Goal: Use online tool/utility: Use online tool/utility

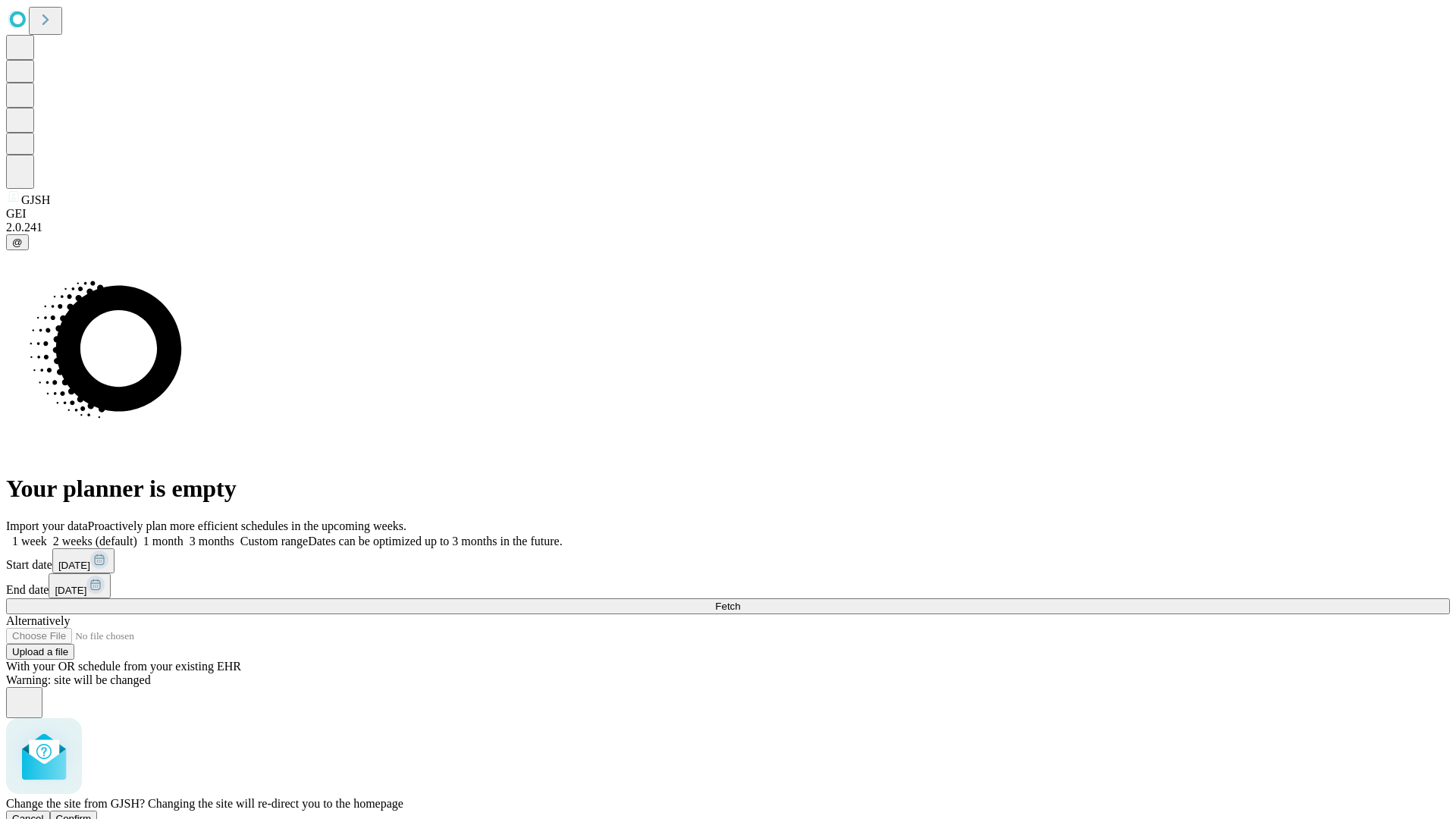
click at [92, 813] on span "Confirm" at bounding box center [73, 819] width 36 height 12
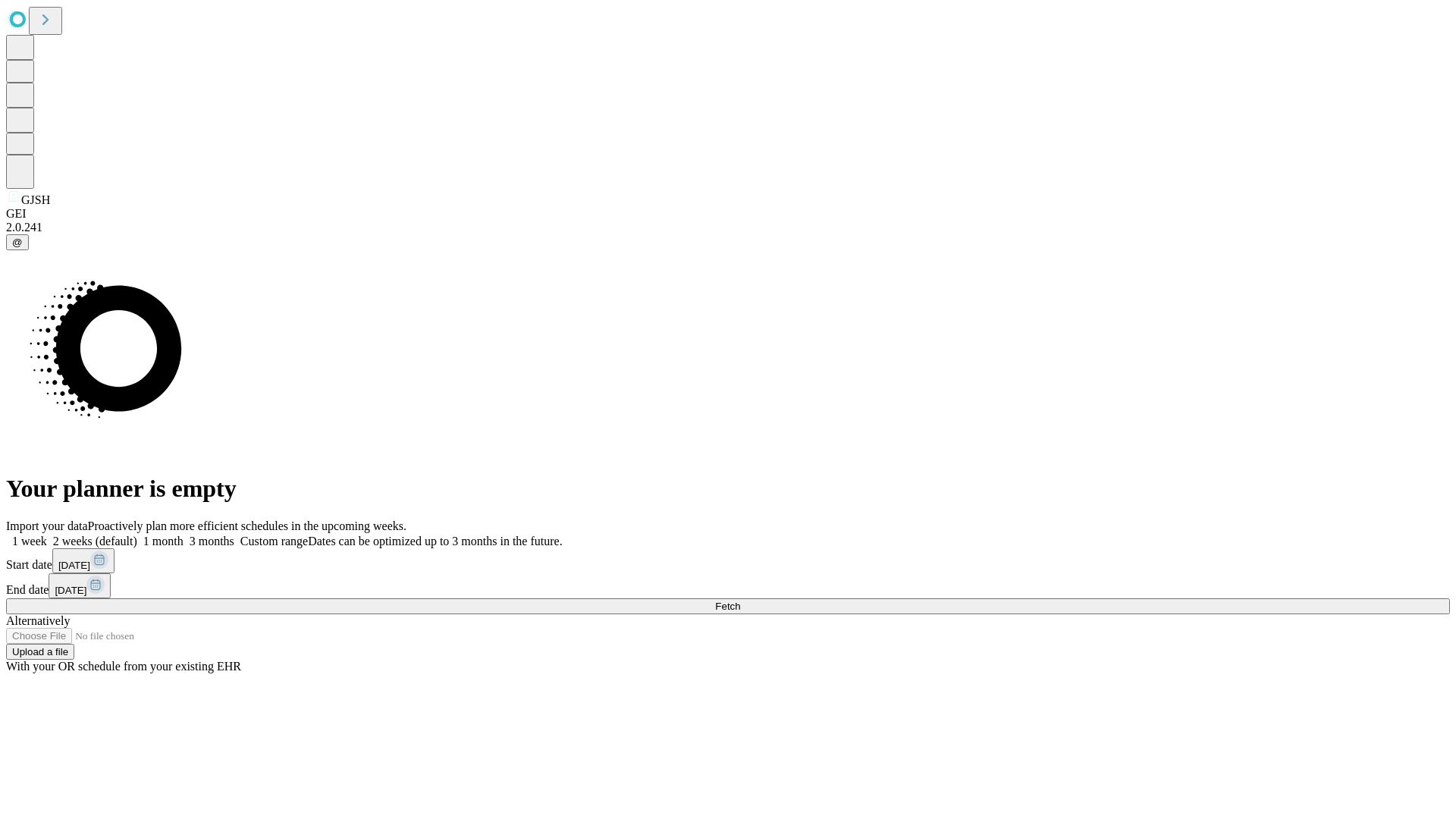
click at [47, 534] on label "1 week" at bounding box center [26, 540] width 41 height 13
click at [741, 600] on span "Fetch" at bounding box center [728, 606] width 25 height 12
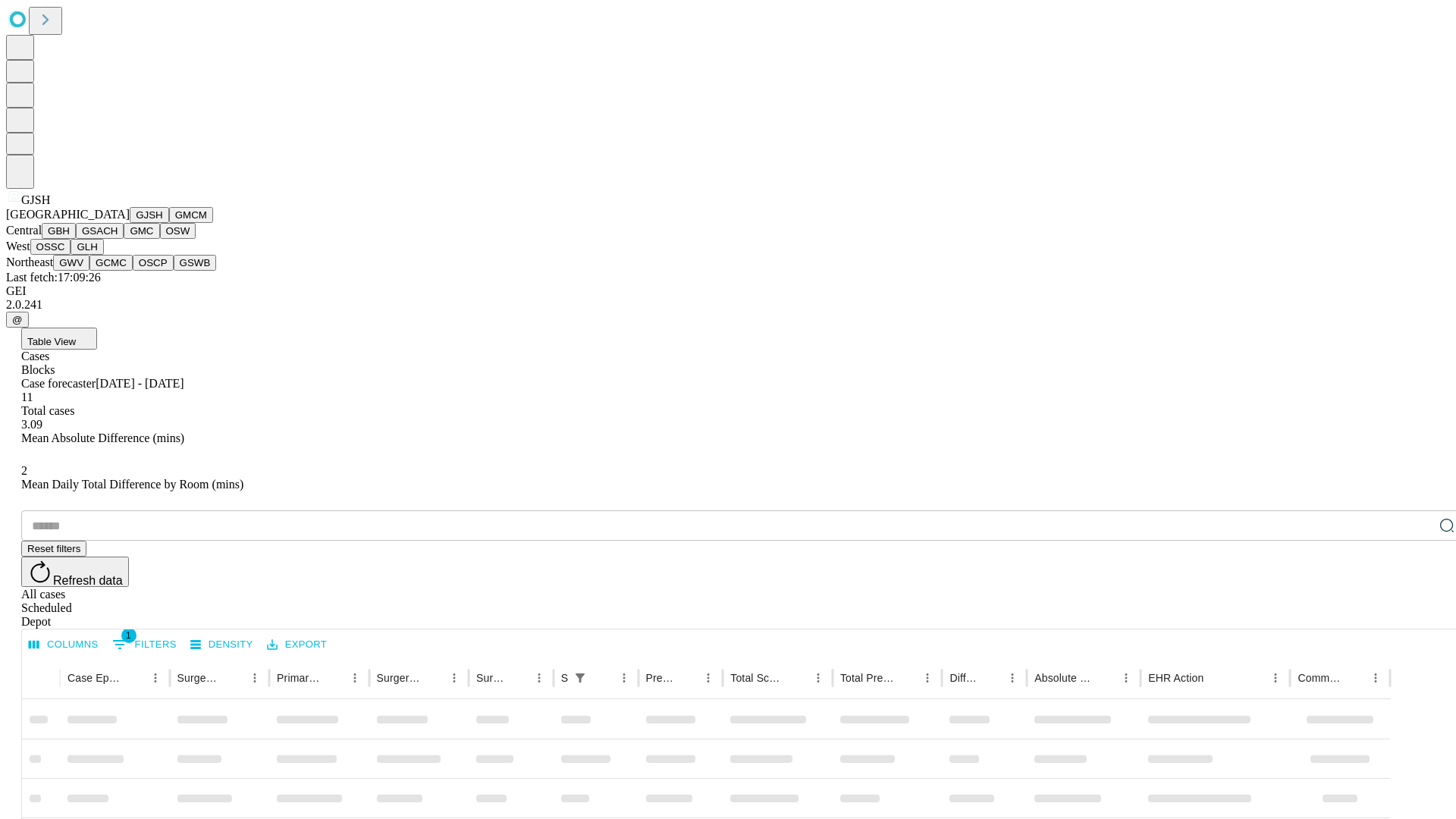
click at [169, 223] on button "GMCM" at bounding box center [191, 215] width 44 height 16
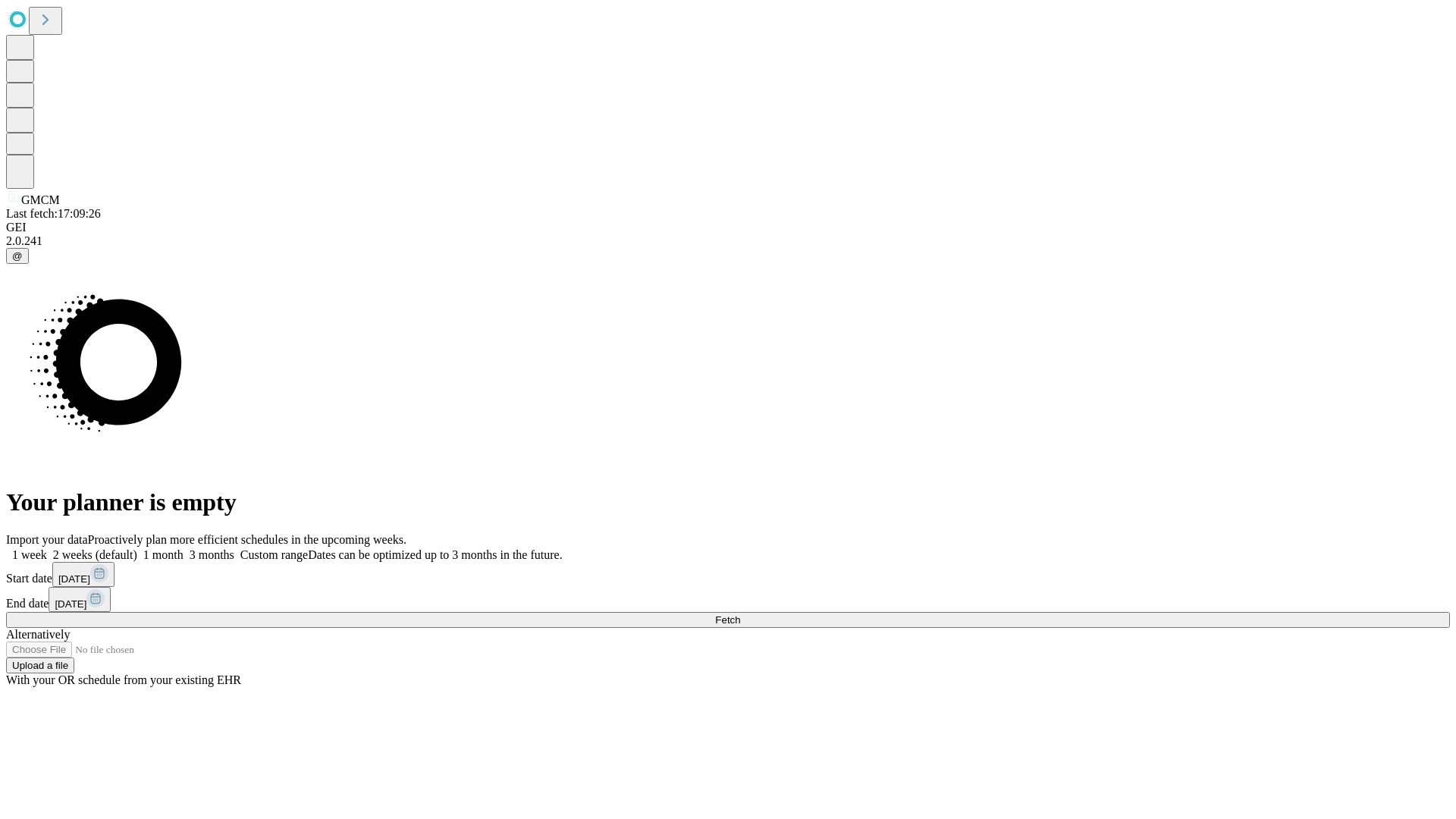
click at [47, 549] on label "1 week" at bounding box center [26, 554] width 41 height 13
click at [741, 614] on span "Fetch" at bounding box center [728, 620] width 25 height 12
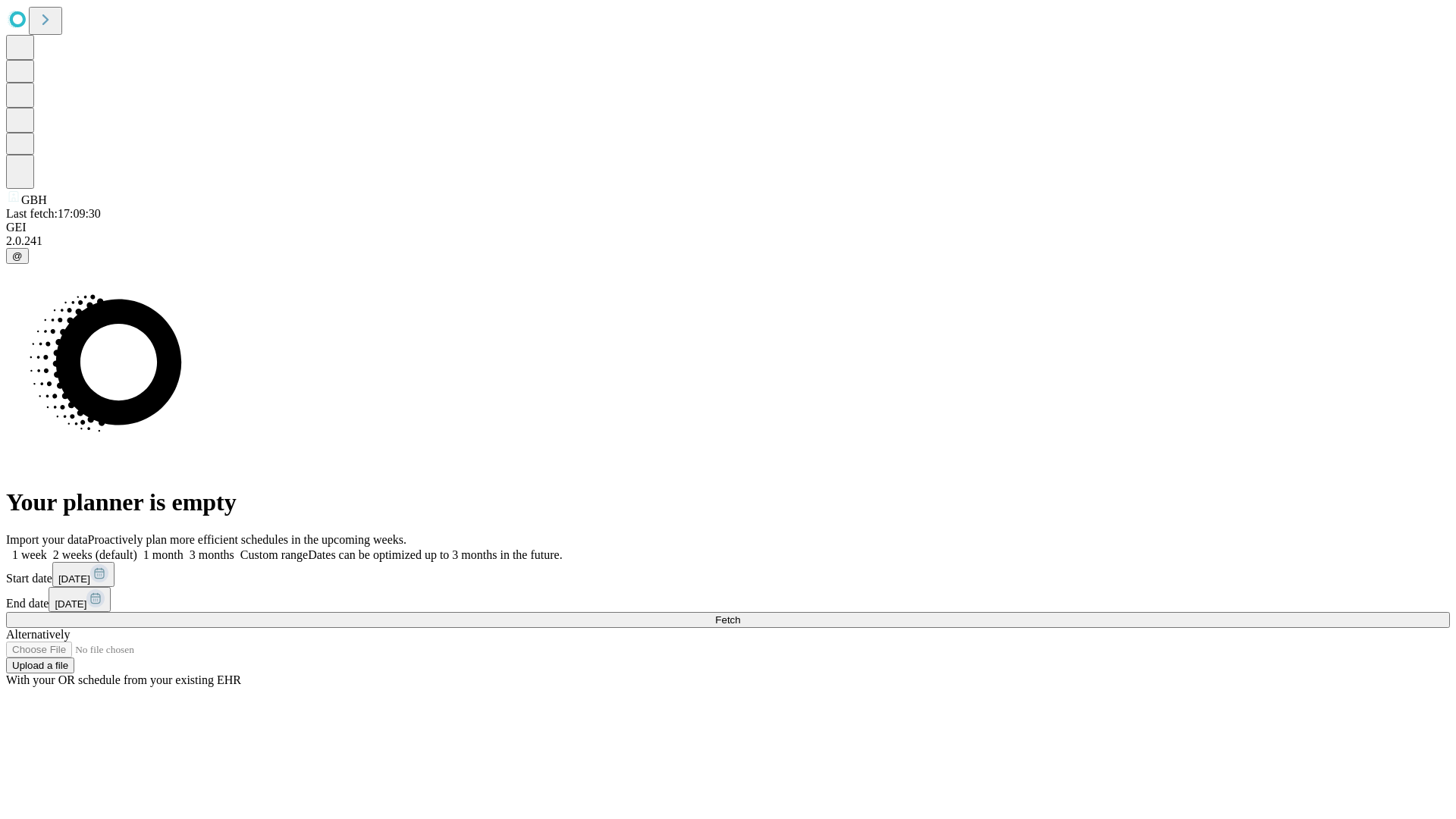
click at [47, 549] on label "1 week" at bounding box center [26, 554] width 41 height 13
click at [741, 614] on span "Fetch" at bounding box center [728, 620] width 25 height 12
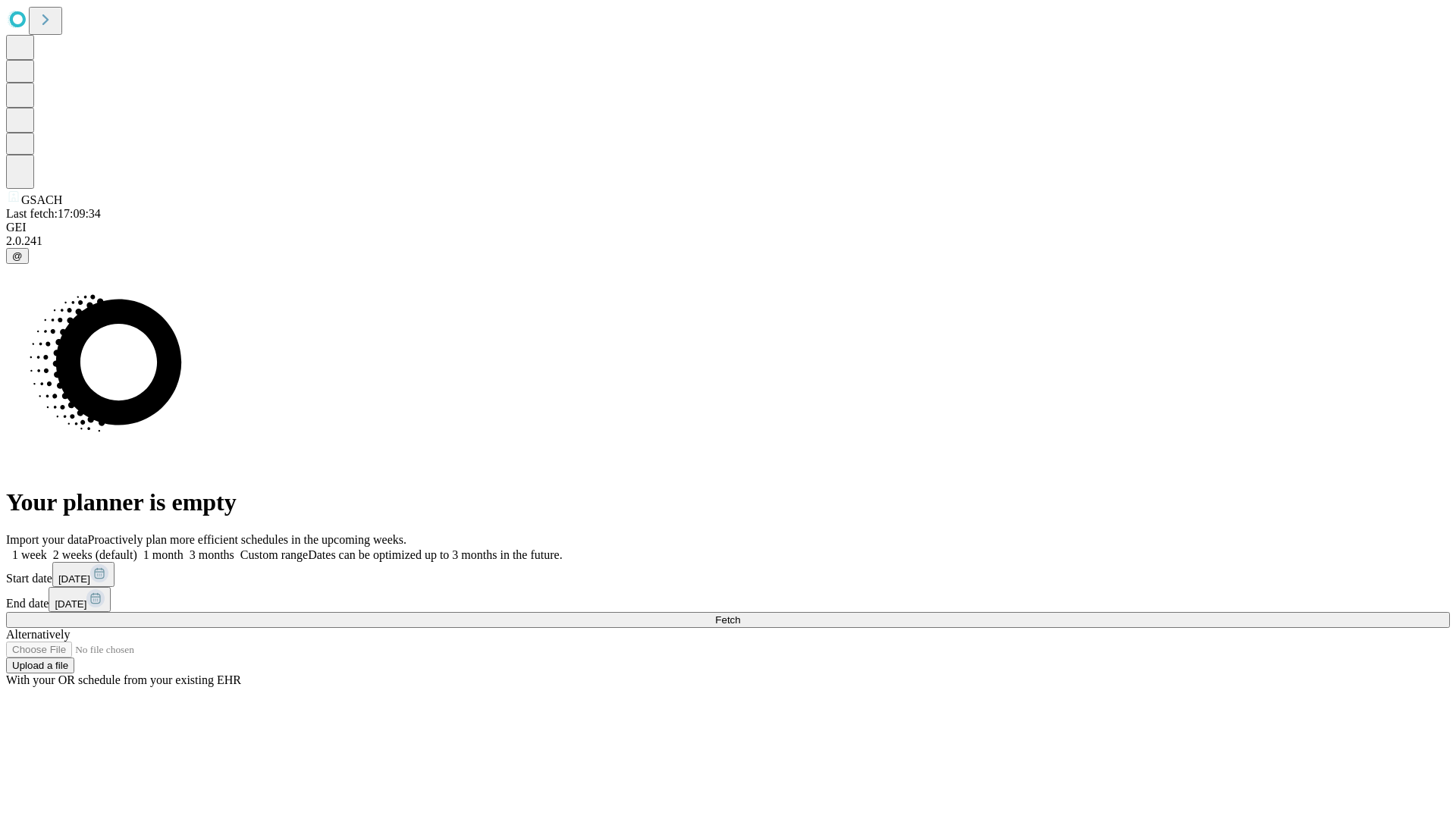
click at [741, 614] on span "Fetch" at bounding box center [728, 620] width 25 height 12
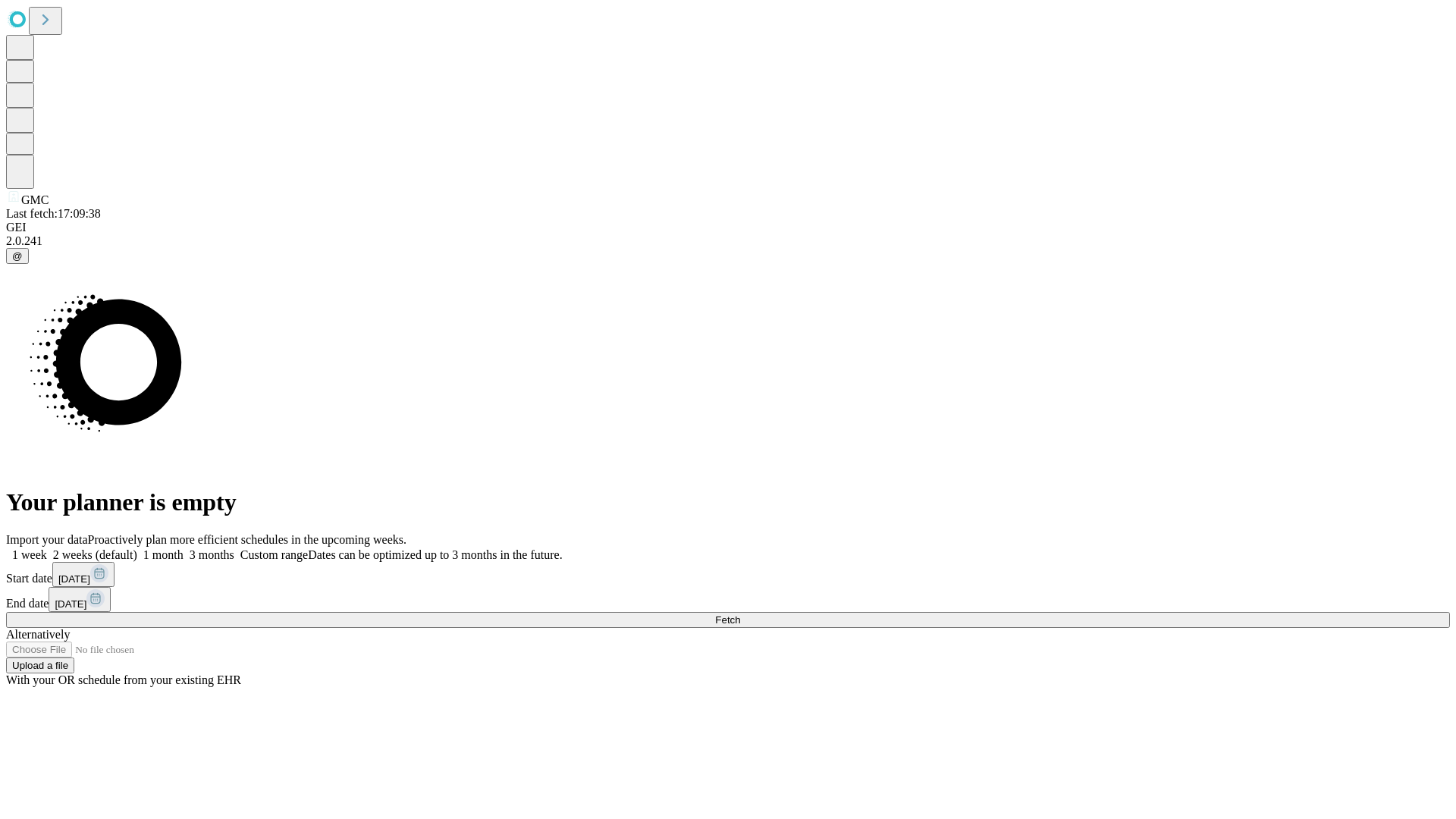
click at [47, 549] on label "1 week" at bounding box center [26, 554] width 41 height 13
click at [741, 614] on span "Fetch" at bounding box center [728, 620] width 25 height 12
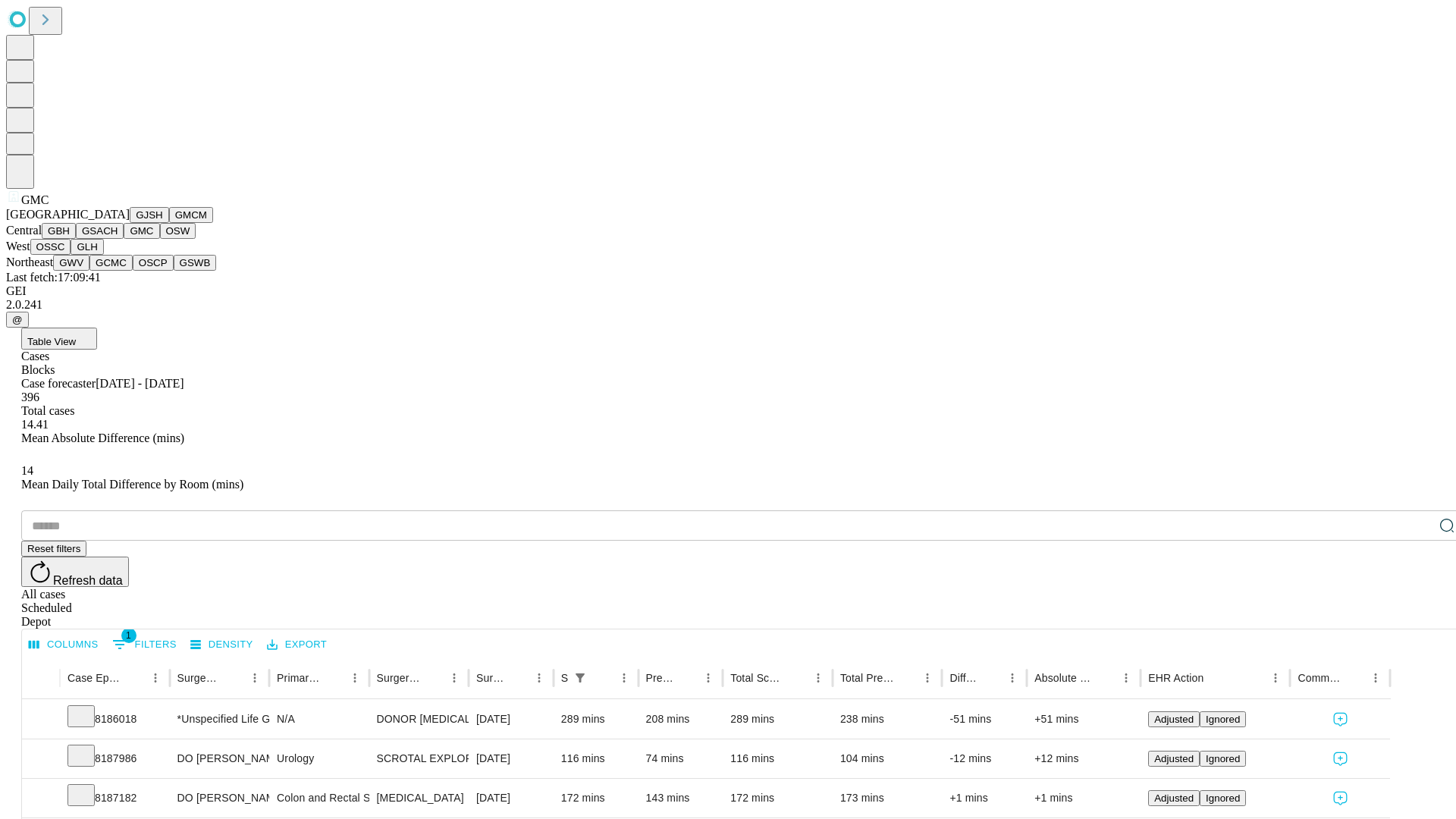
click at [160, 239] on button "OSW" at bounding box center [179, 230] width 37 height 16
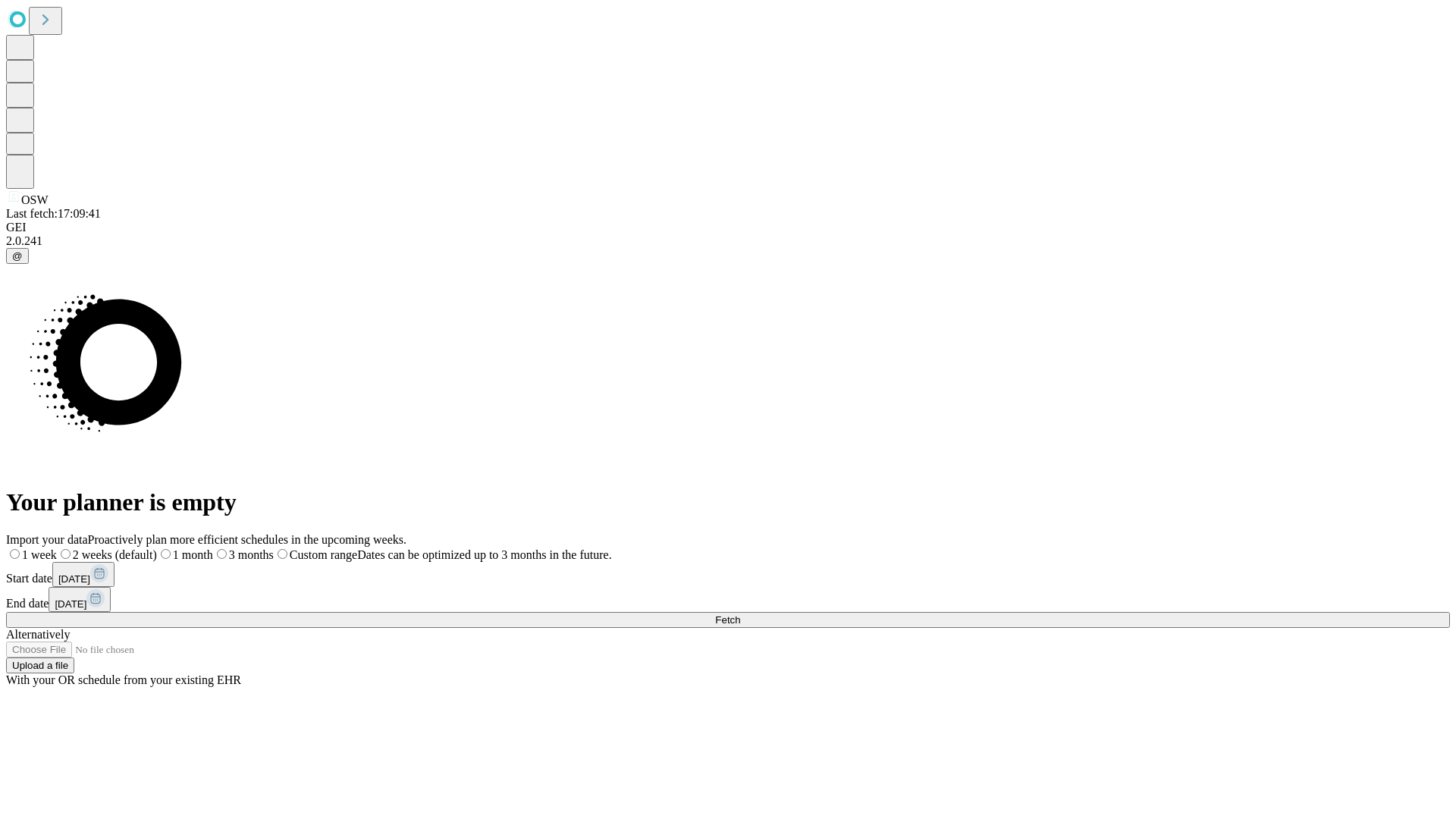
click at [57, 549] on label "1 week" at bounding box center [31, 554] width 51 height 13
click at [741, 614] on span "Fetch" at bounding box center [728, 620] width 25 height 12
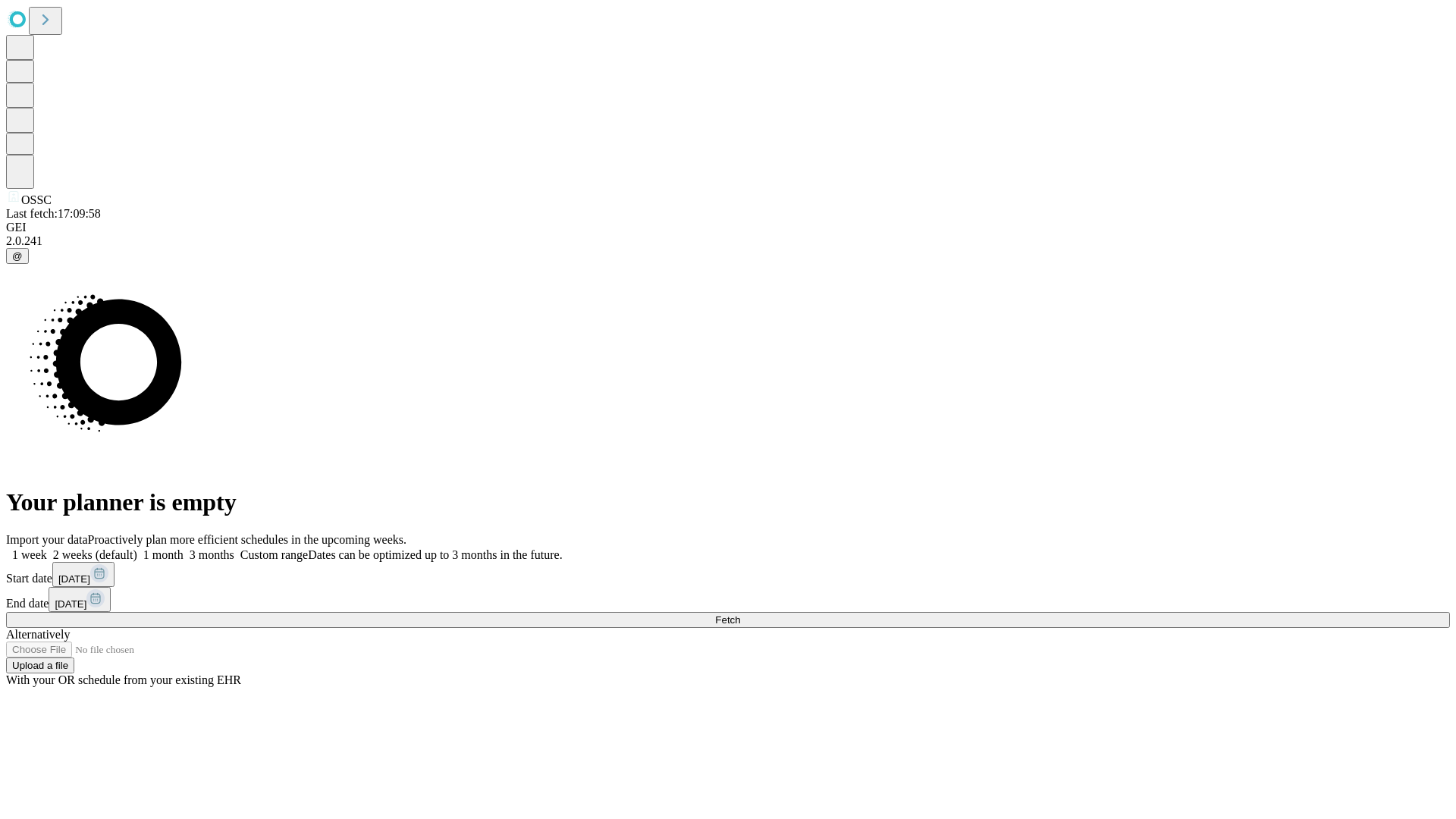
click at [47, 549] on label "1 week" at bounding box center [26, 554] width 41 height 13
click at [741, 614] on span "Fetch" at bounding box center [728, 620] width 25 height 12
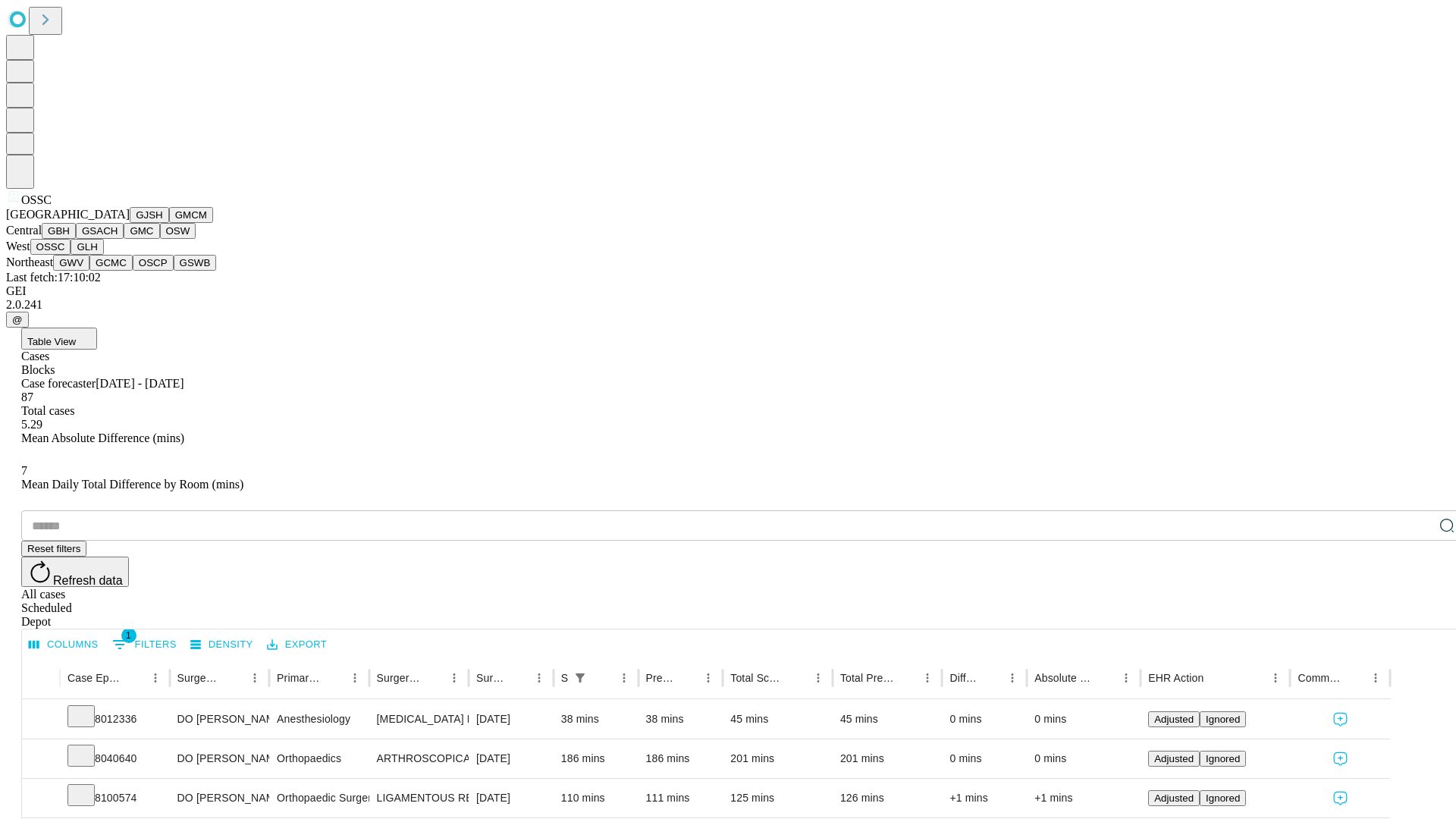
click at [104, 255] on button "GLH" at bounding box center [86, 246] width 33 height 16
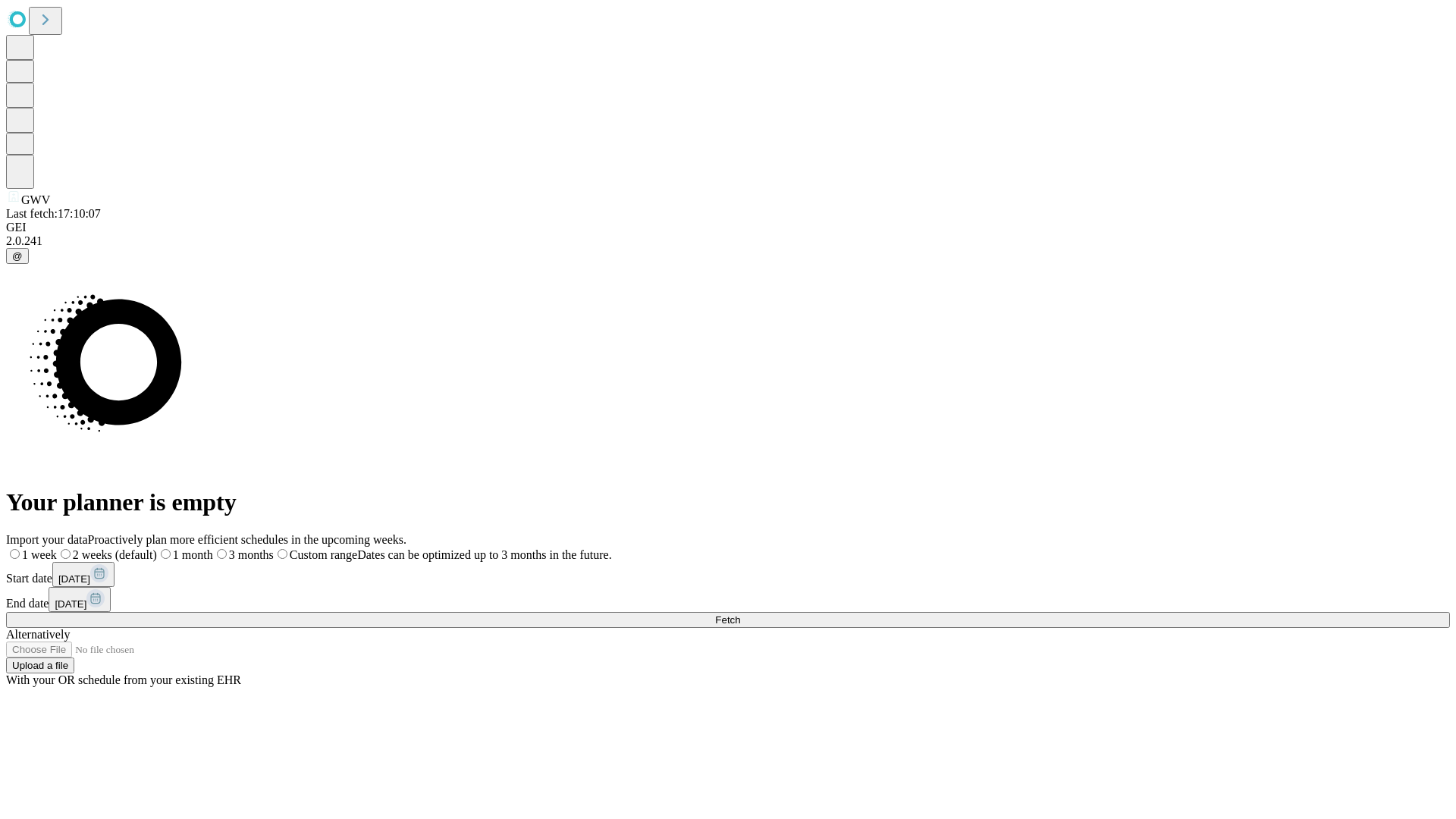
click at [57, 549] on label "1 week" at bounding box center [31, 554] width 51 height 13
click at [741, 614] on span "Fetch" at bounding box center [728, 620] width 25 height 12
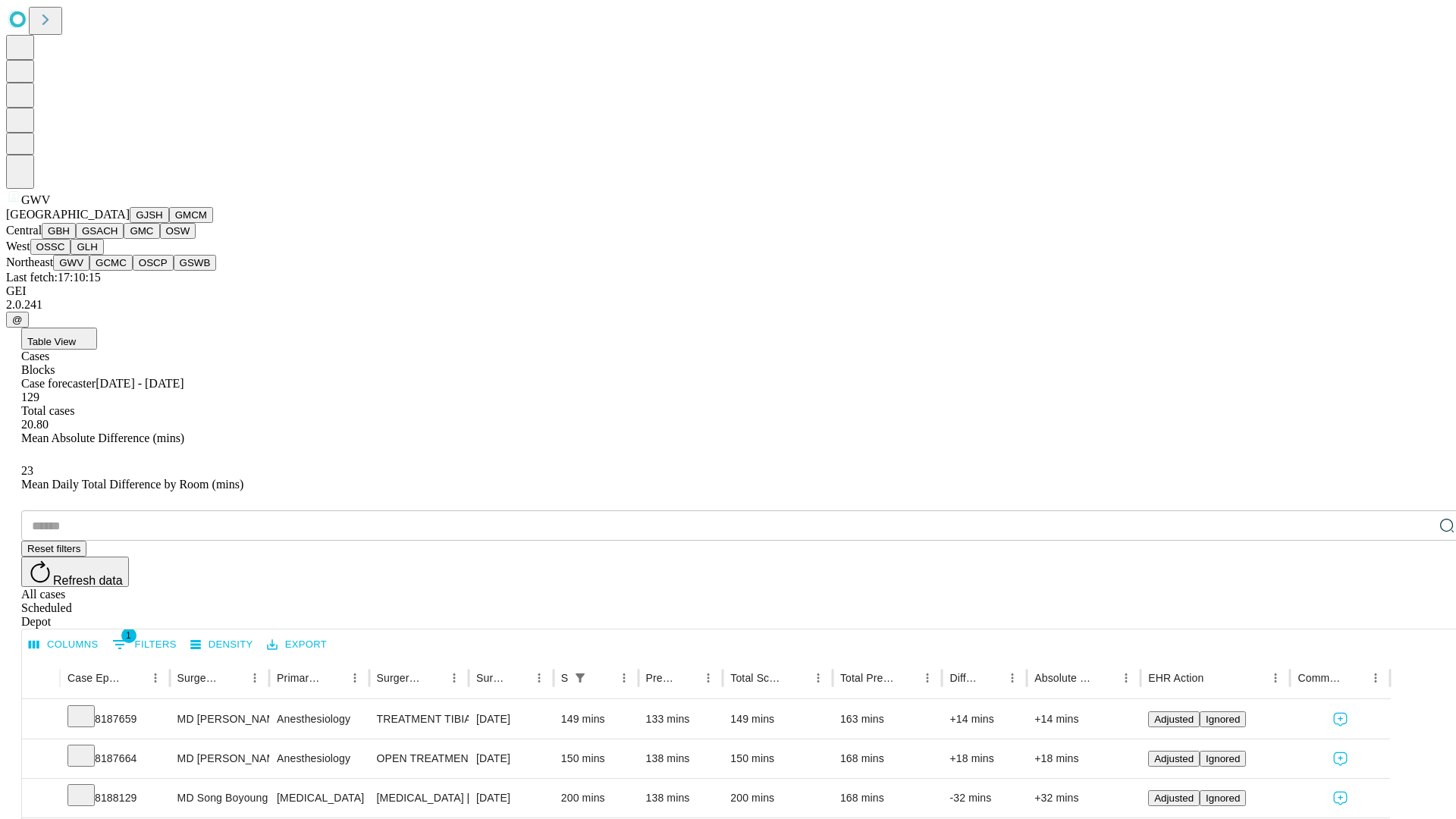
click at [118, 270] on button "GCMC" at bounding box center [111, 262] width 43 height 16
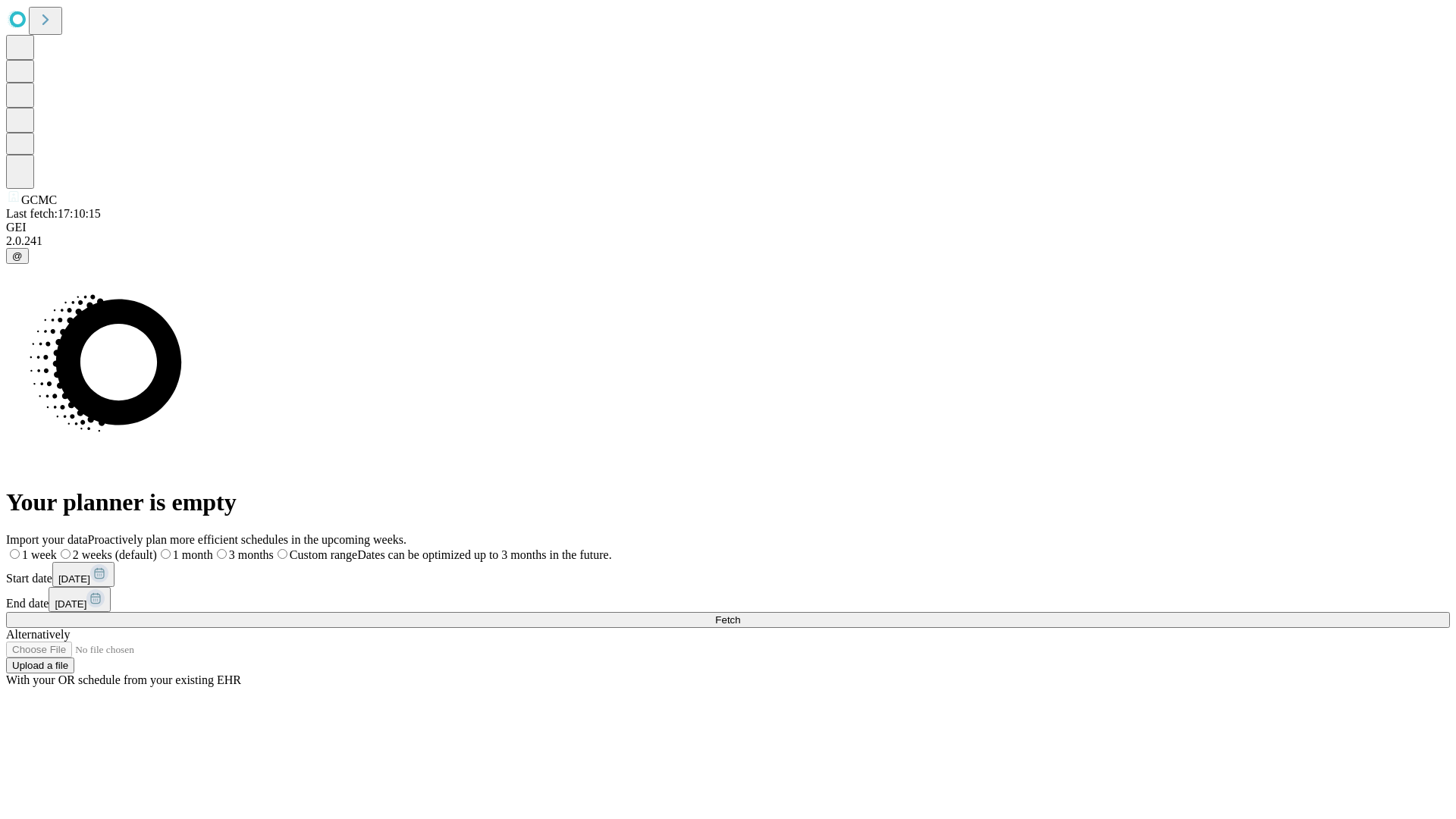
click at [57, 549] on label "1 week" at bounding box center [31, 554] width 51 height 13
click at [741, 614] on span "Fetch" at bounding box center [728, 620] width 25 height 12
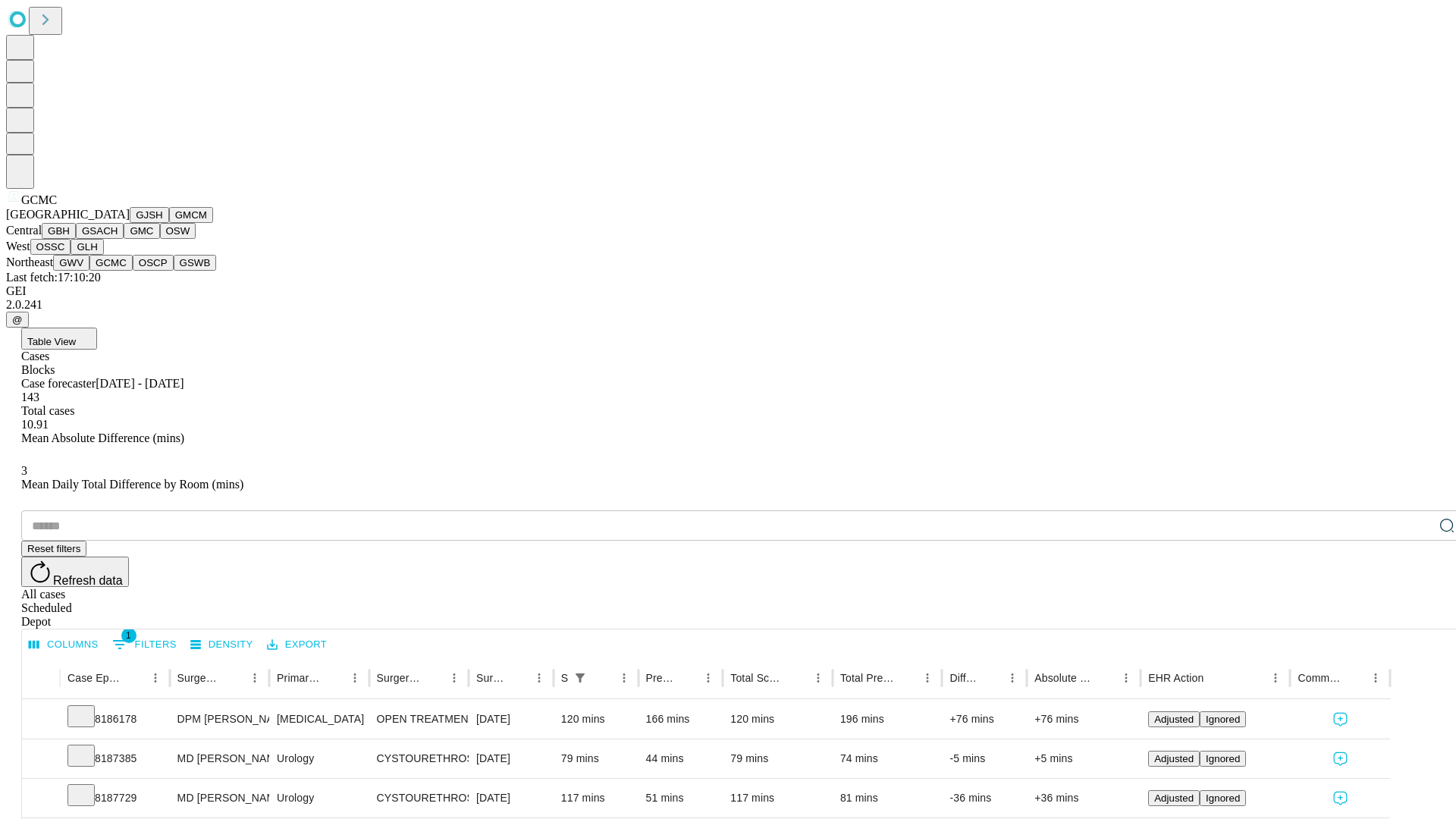
click at [133, 270] on button "OSCP" at bounding box center [153, 262] width 41 height 16
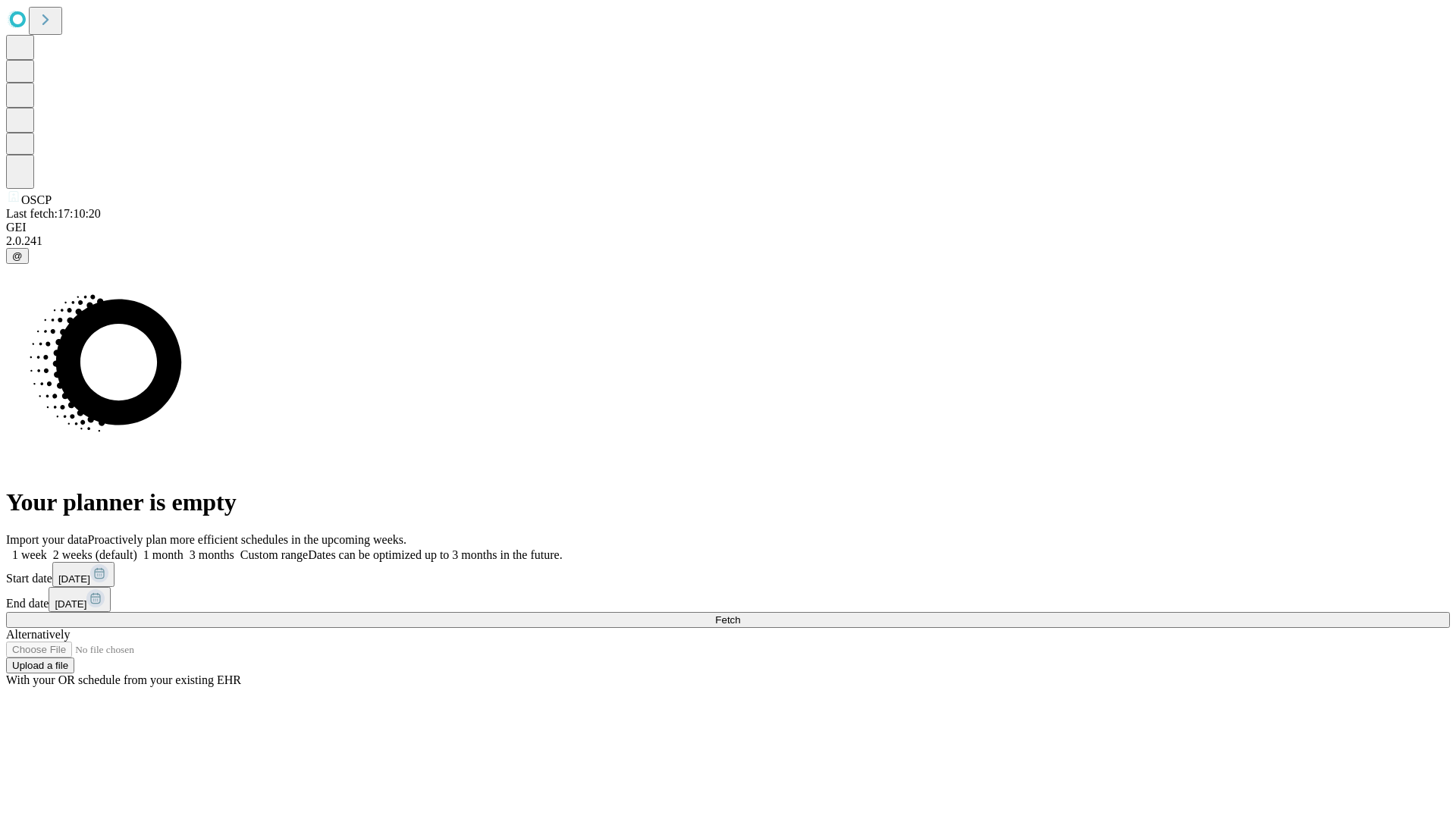
click at [47, 549] on label "1 week" at bounding box center [26, 554] width 41 height 13
click at [741, 614] on span "Fetch" at bounding box center [728, 620] width 25 height 12
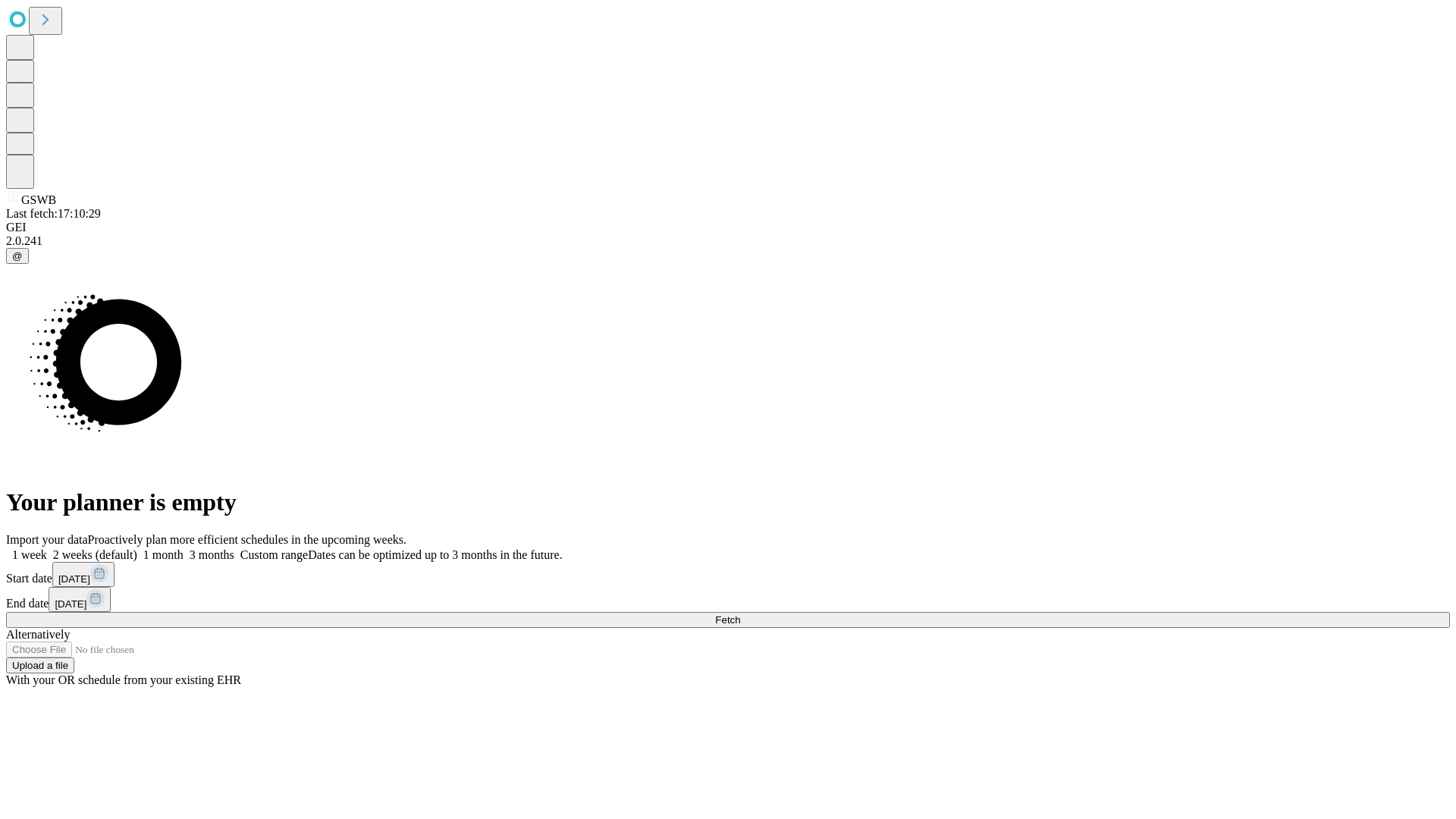
click at [47, 549] on label "1 week" at bounding box center [26, 554] width 41 height 13
click at [741, 614] on span "Fetch" at bounding box center [728, 620] width 25 height 12
